Goal: Check status: Check status

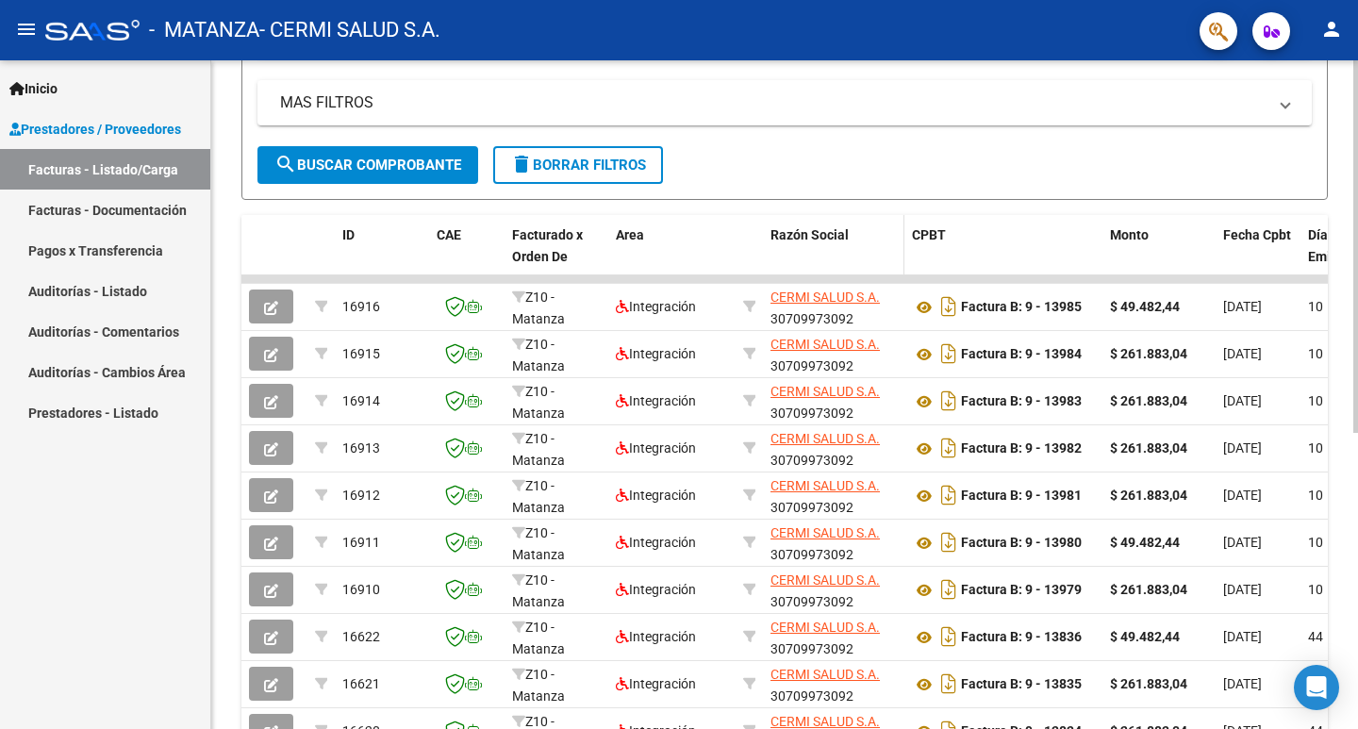
scroll to position [377, 0]
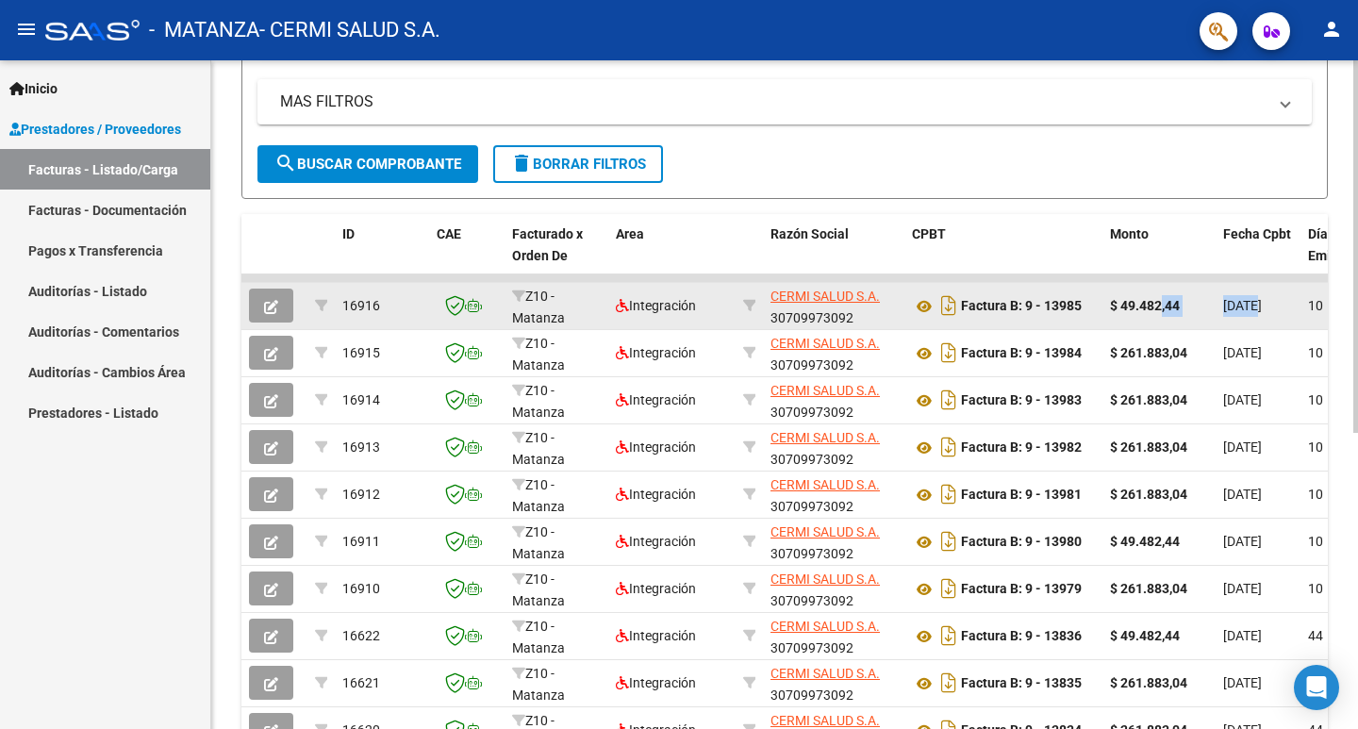
drag, startPoint x: 1163, startPoint y: 312, endPoint x: 1256, endPoint y: 296, distance: 94.7
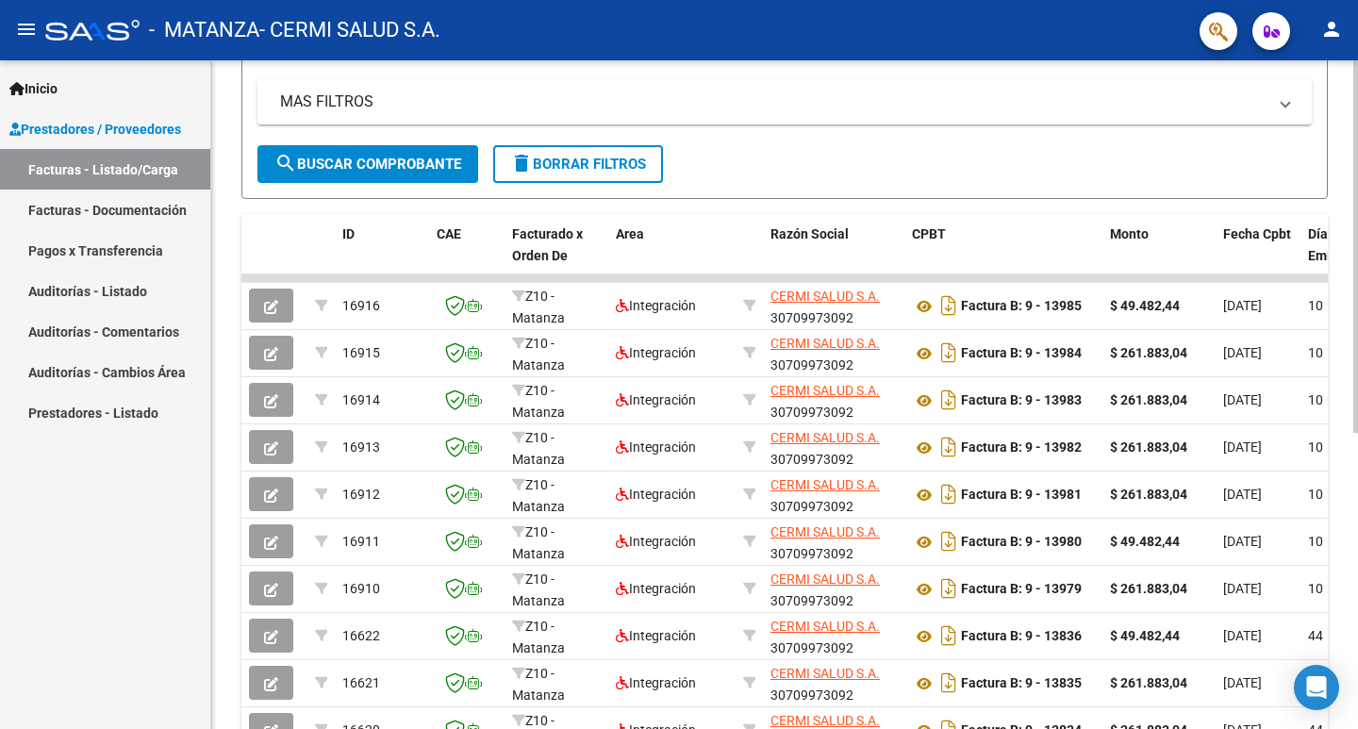
drag, startPoint x: 1193, startPoint y: 384, endPoint x: 1328, endPoint y: 410, distance: 137.4
click at [1328, 410] on div "Video tutorial PRESTADORES -> Listado de CPBTs Emitidos por Prestadores / Prove…" at bounding box center [784, 275] width 1147 height 1185
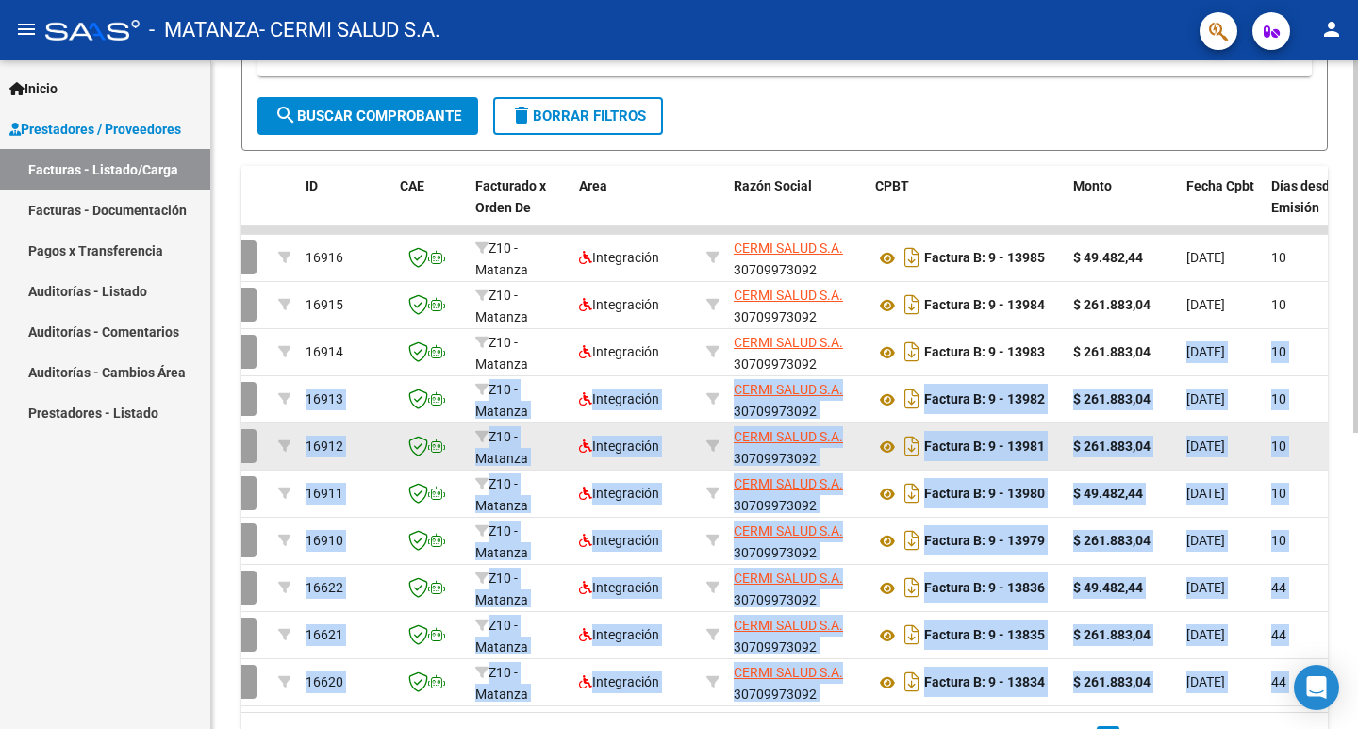
scroll to position [471, 0]
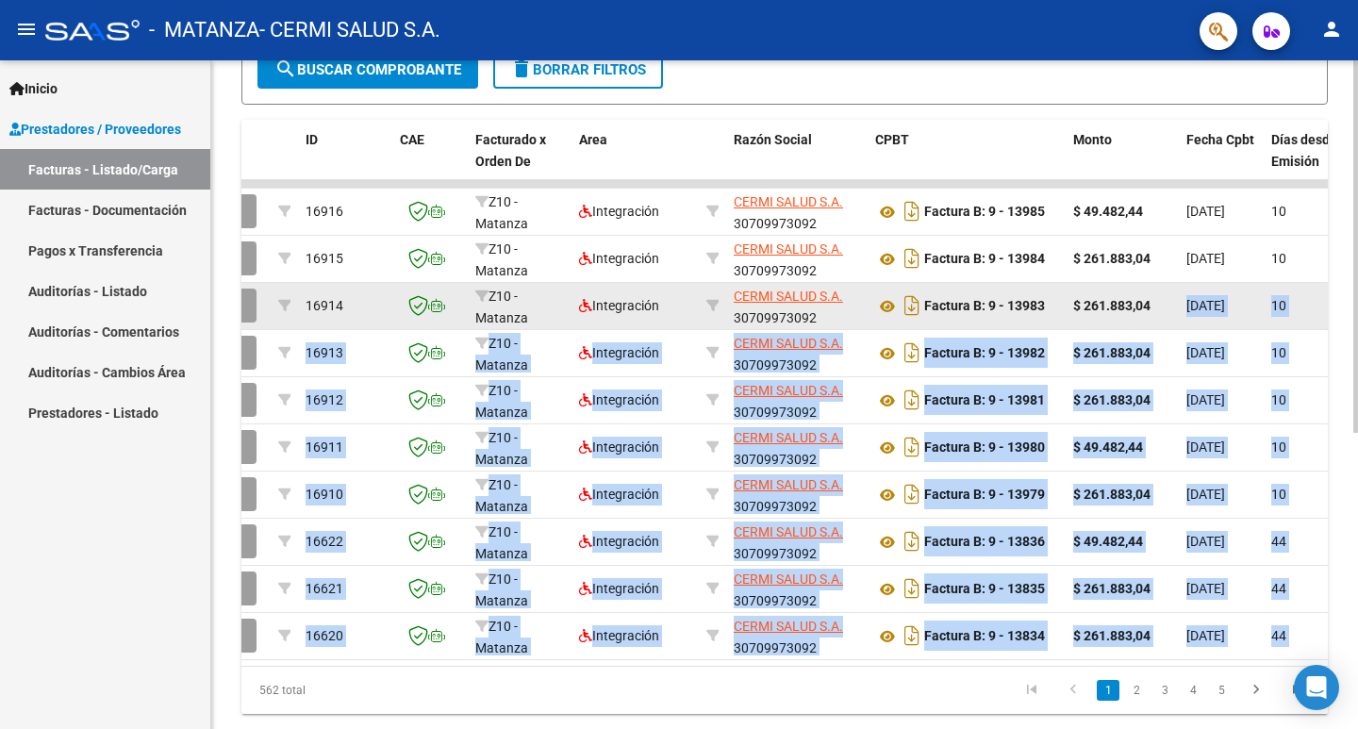
click at [1219, 305] on span "[DATE]" at bounding box center [1205, 305] width 39 height 15
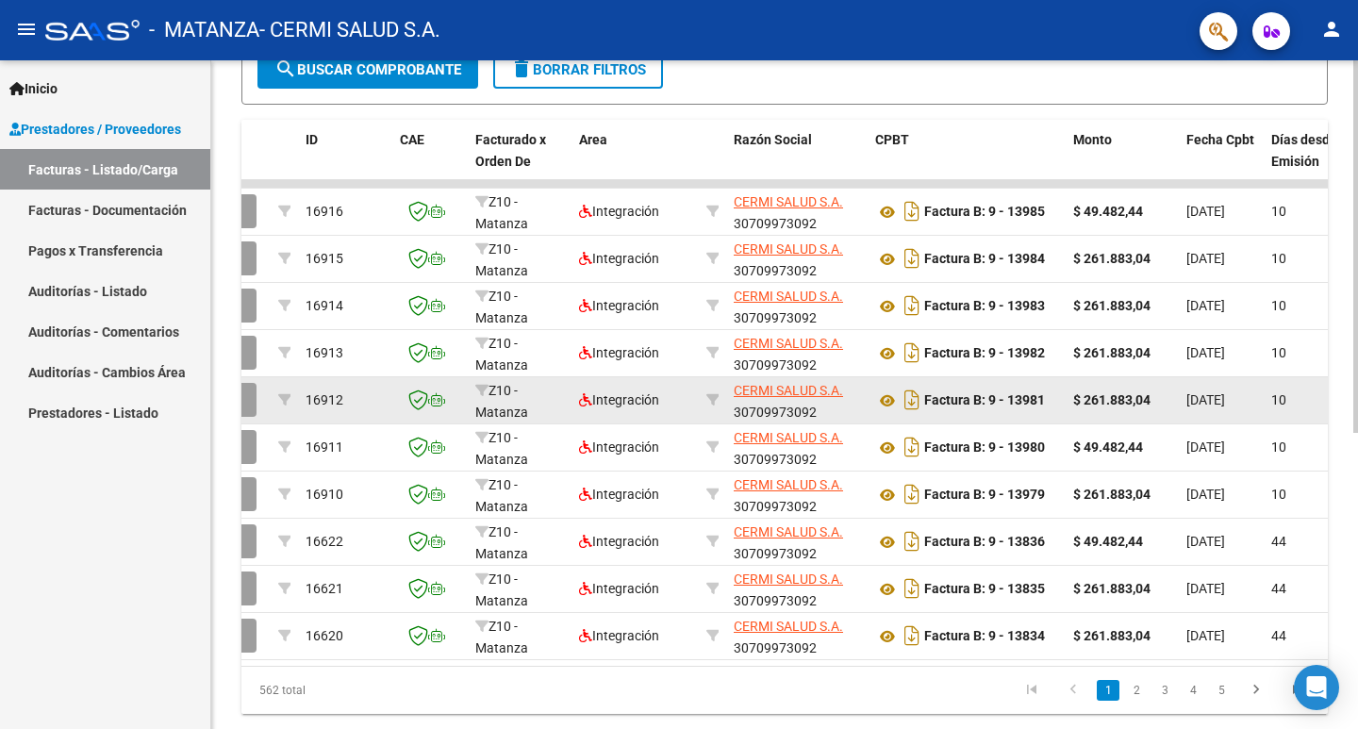
drag, startPoint x: 1238, startPoint y: 367, endPoint x: 1234, endPoint y: 399, distance: 32.3
click at [1238, 370] on datatable-body-cell "[DATE]" at bounding box center [1221, 353] width 85 height 46
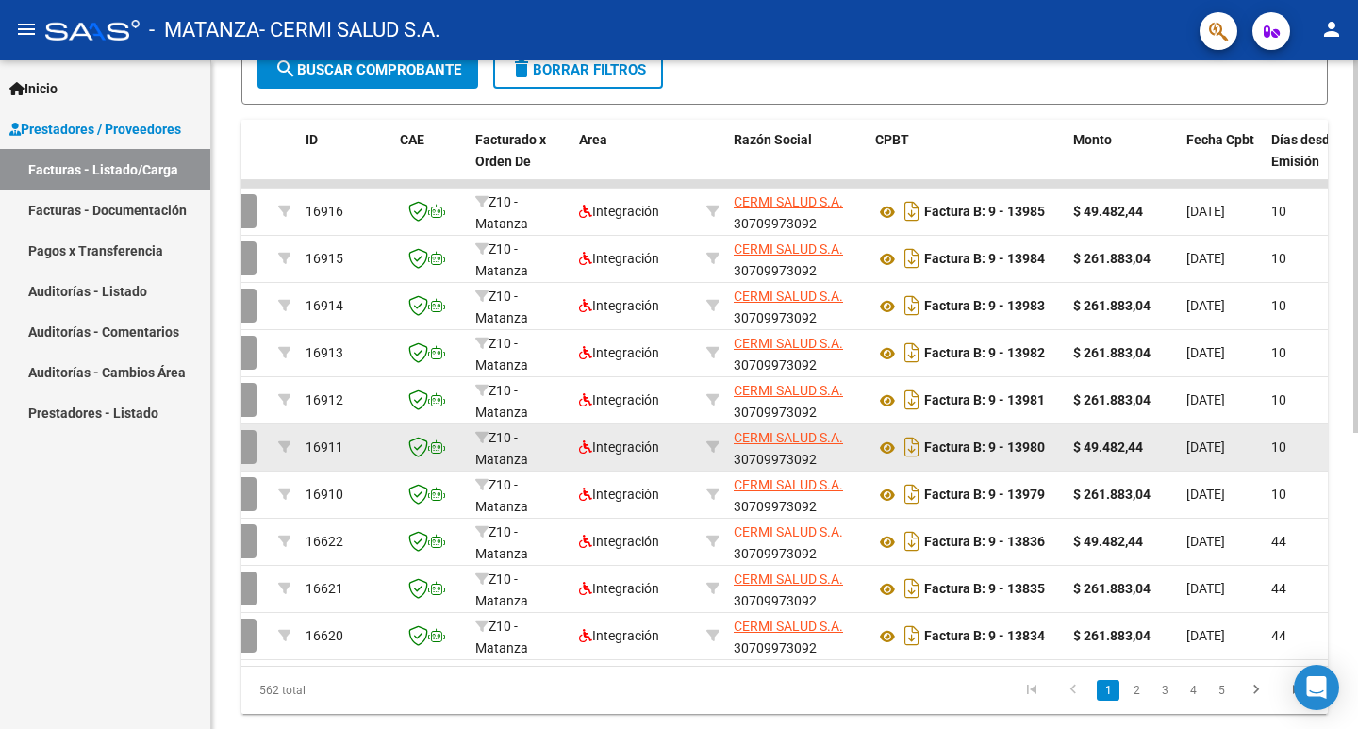
drag, startPoint x: 1234, startPoint y: 400, endPoint x: 1223, endPoint y: 430, distance: 32.2
click at [1225, 401] on span "[DATE]" at bounding box center [1205, 399] width 39 height 15
click at [1220, 445] on span "[DATE]" at bounding box center [1205, 446] width 39 height 15
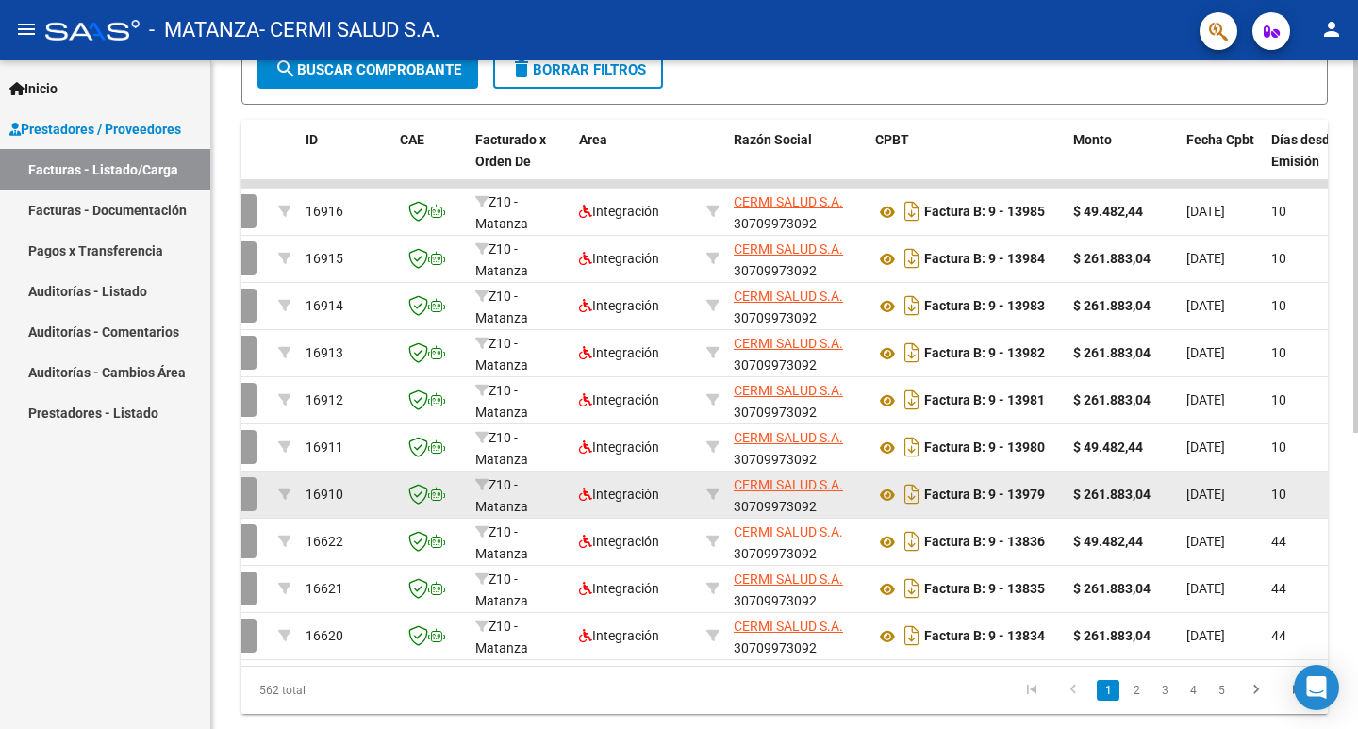
drag, startPoint x: 1225, startPoint y: 491, endPoint x: 1059, endPoint y: 488, distance: 166.0
